Goal: Task Accomplishment & Management: Manage account settings

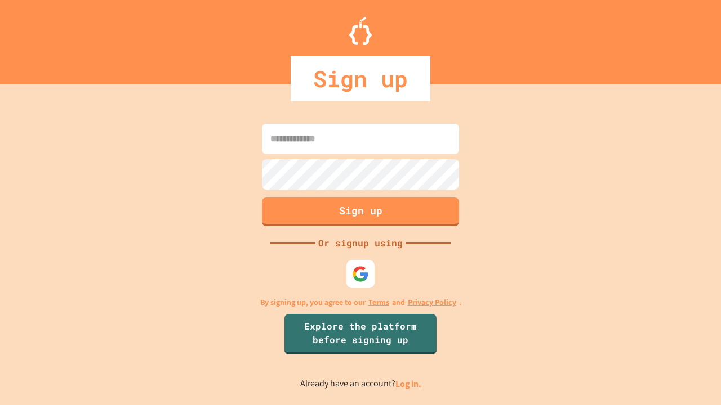
click at [409, 384] on link "Log in." at bounding box center [408, 384] width 26 height 12
